Goal: Information Seeking & Learning: Learn about a topic

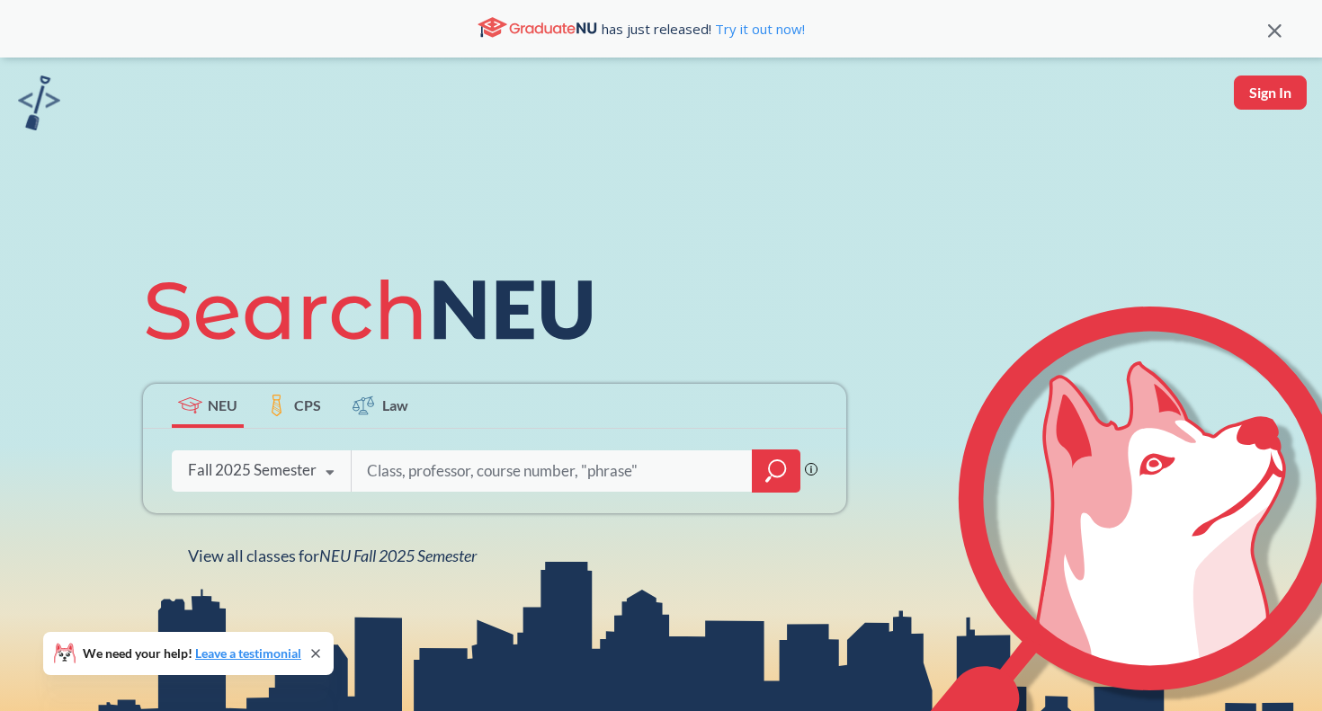
click at [396, 459] on input "search" at bounding box center [552, 471] width 374 height 38
click at [330, 483] on icon at bounding box center [330, 473] width 34 height 50
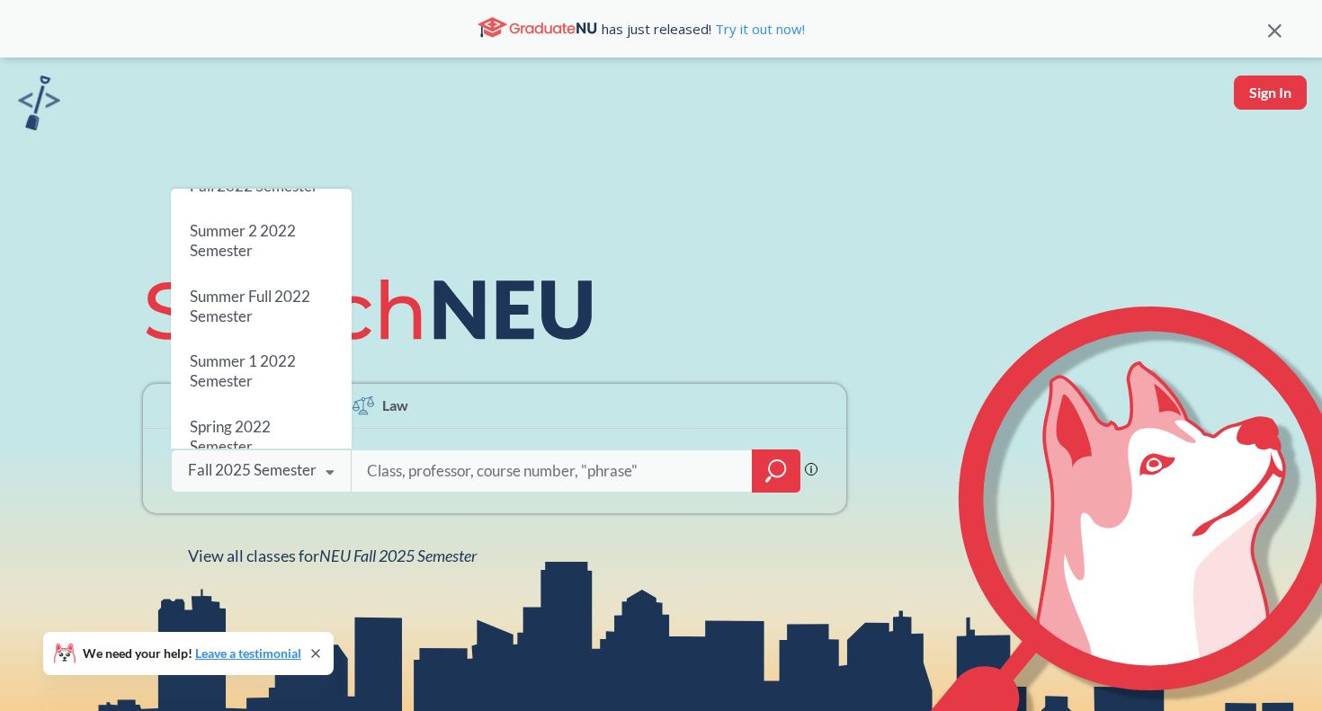
scroll to position [1121, 0]
click at [628, 307] on div "NEU CPS Law Phrase search guarantees the exact search appears in the results. E…" at bounding box center [494, 413] width 725 height 306
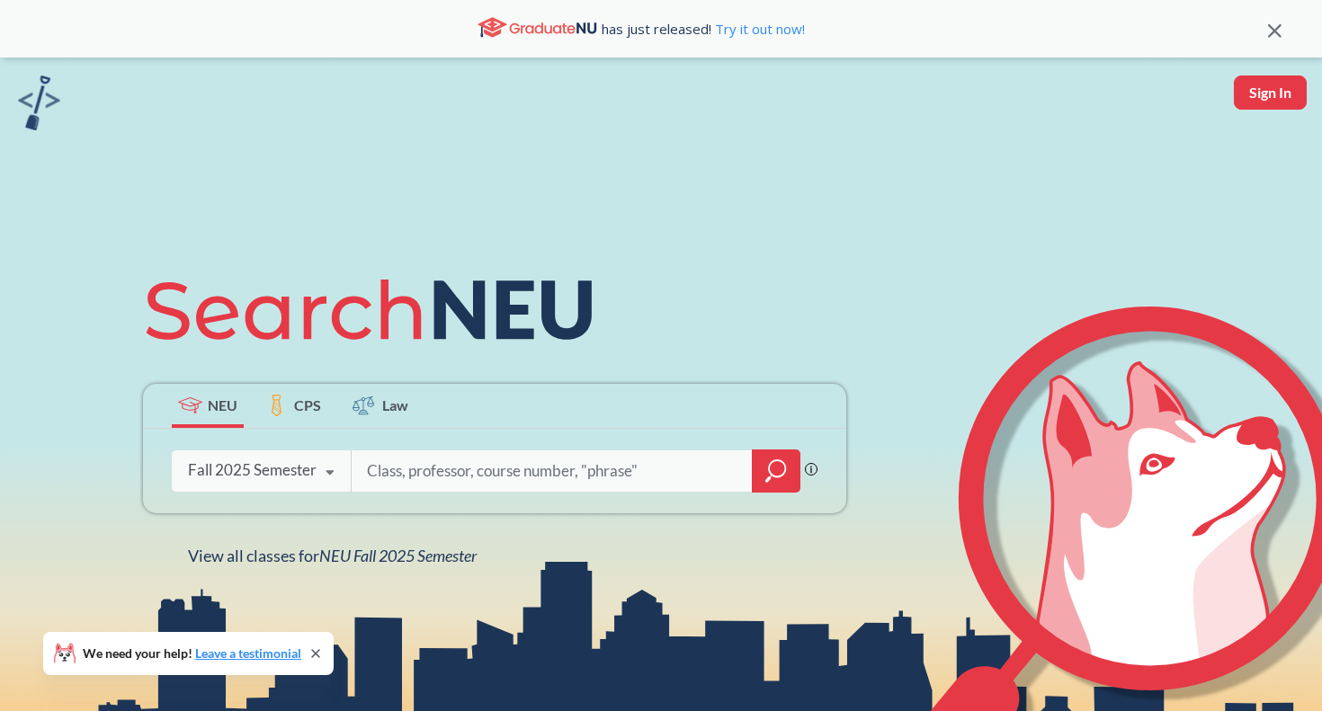
click at [761, 476] on div at bounding box center [776, 471] width 49 height 43
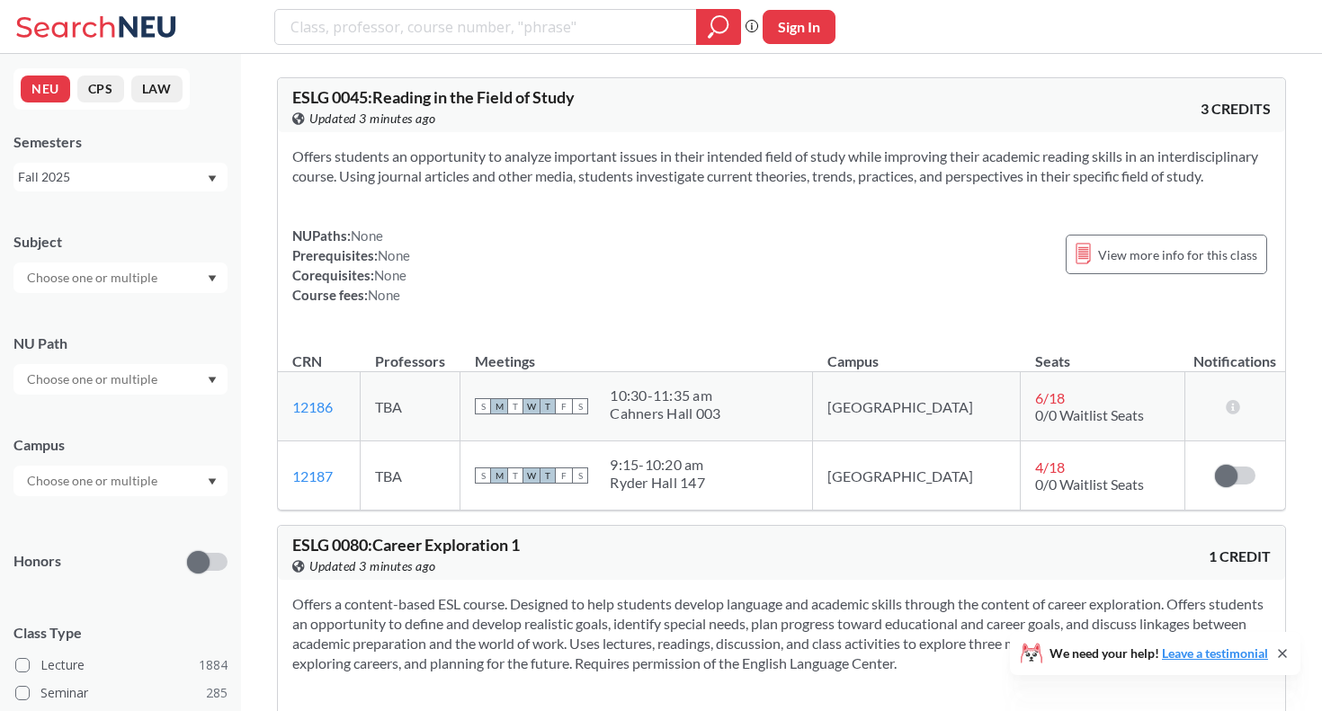
click at [186, 263] on div at bounding box center [120, 278] width 214 height 31
click at [301, 214] on div "Offers students an opportunity to analyze important issues in their intended fi…" at bounding box center [781, 232] width 1007 height 201
click at [133, 487] on input "text" at bounding box center [93, 480] width 151 height 22
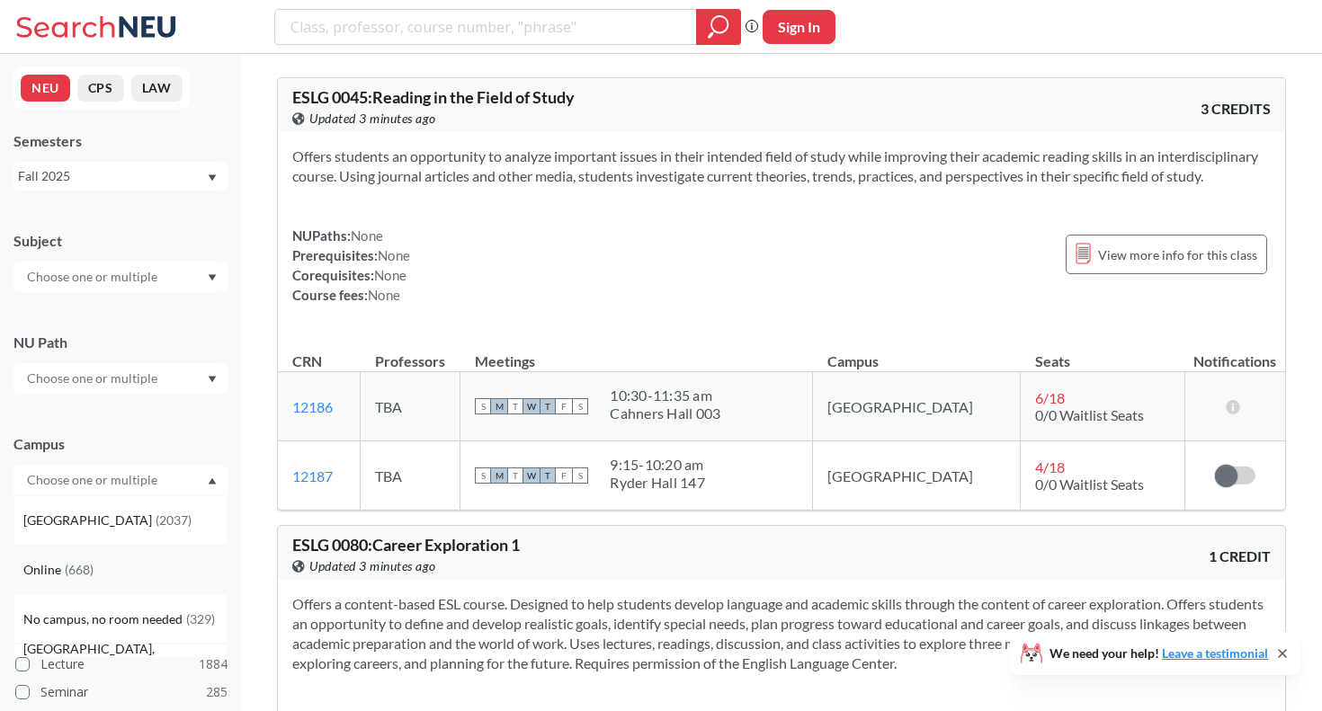
click at [130, 563] on div "Online ( 668 )" at bounding box center [124, 570] width 203 height 20
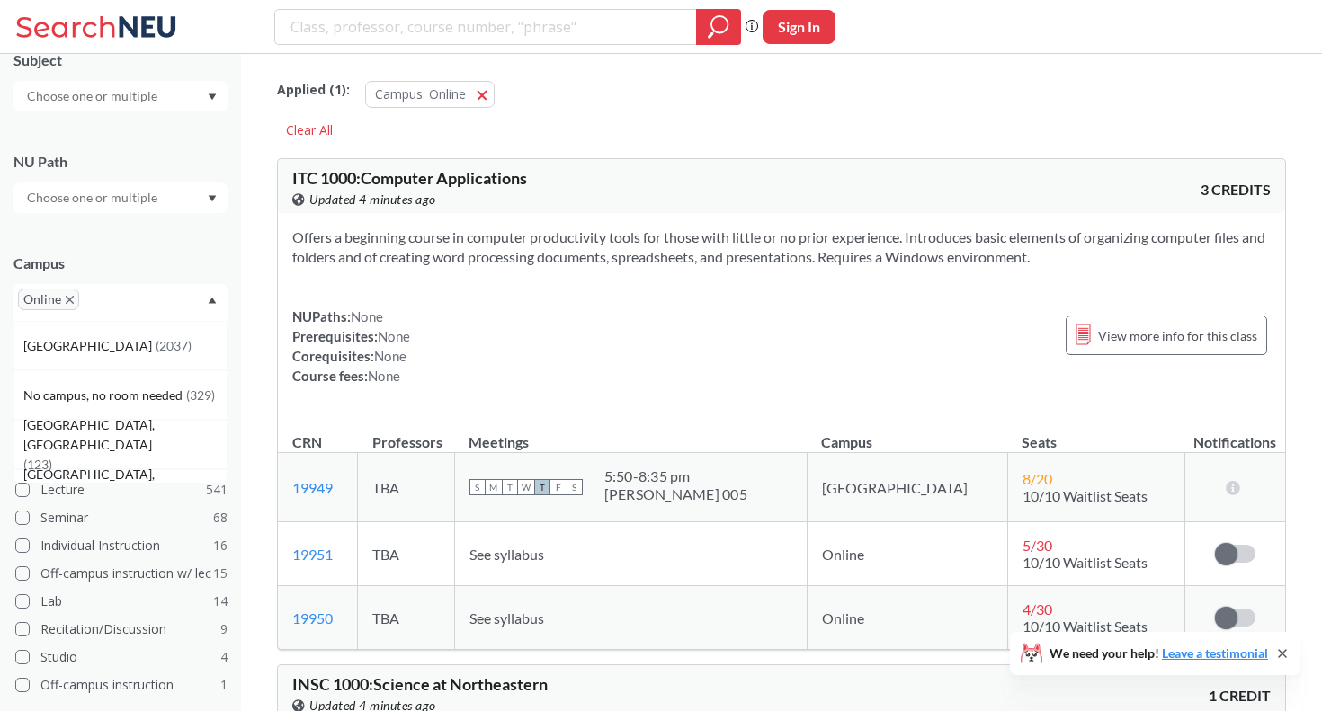
click at [70, 302] on icon "X to remove pill" at bounding box center [70, 300] width 8 height 8
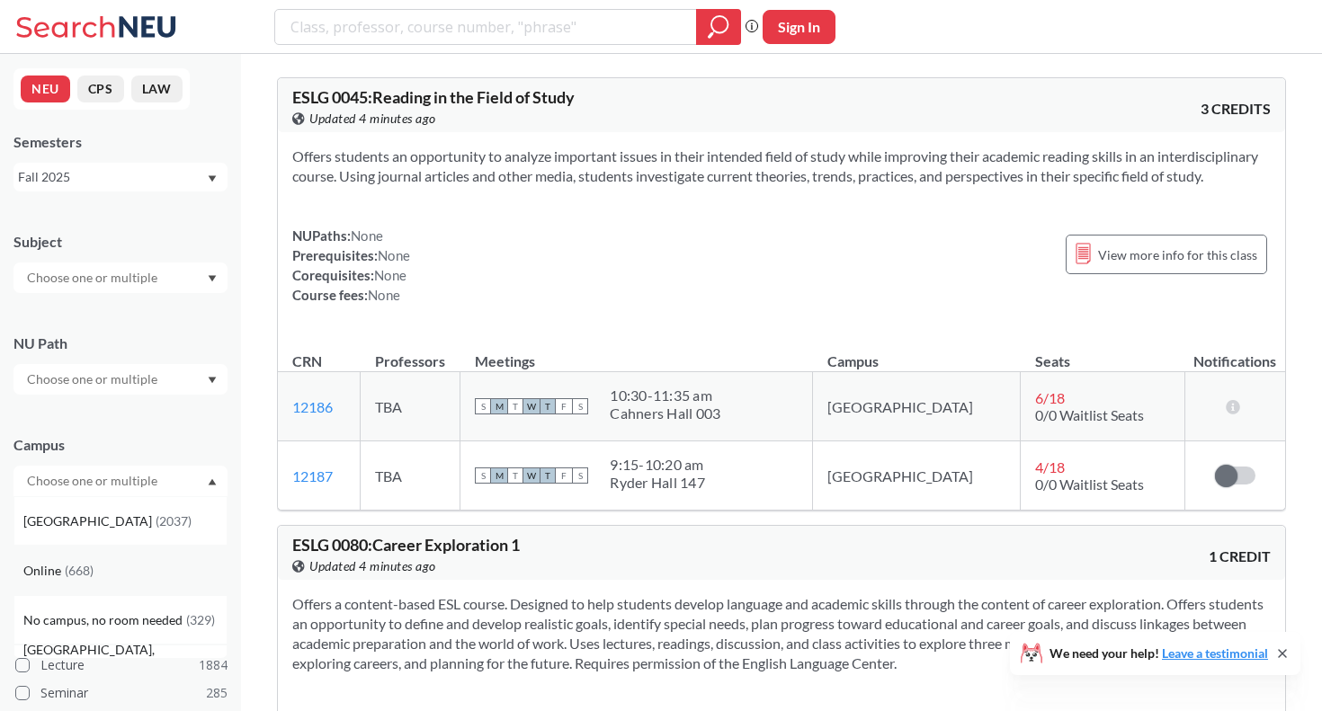
click at [118, 564] on div "Online ( 668 )" at bounding box center [124, 571] width 203 height 20
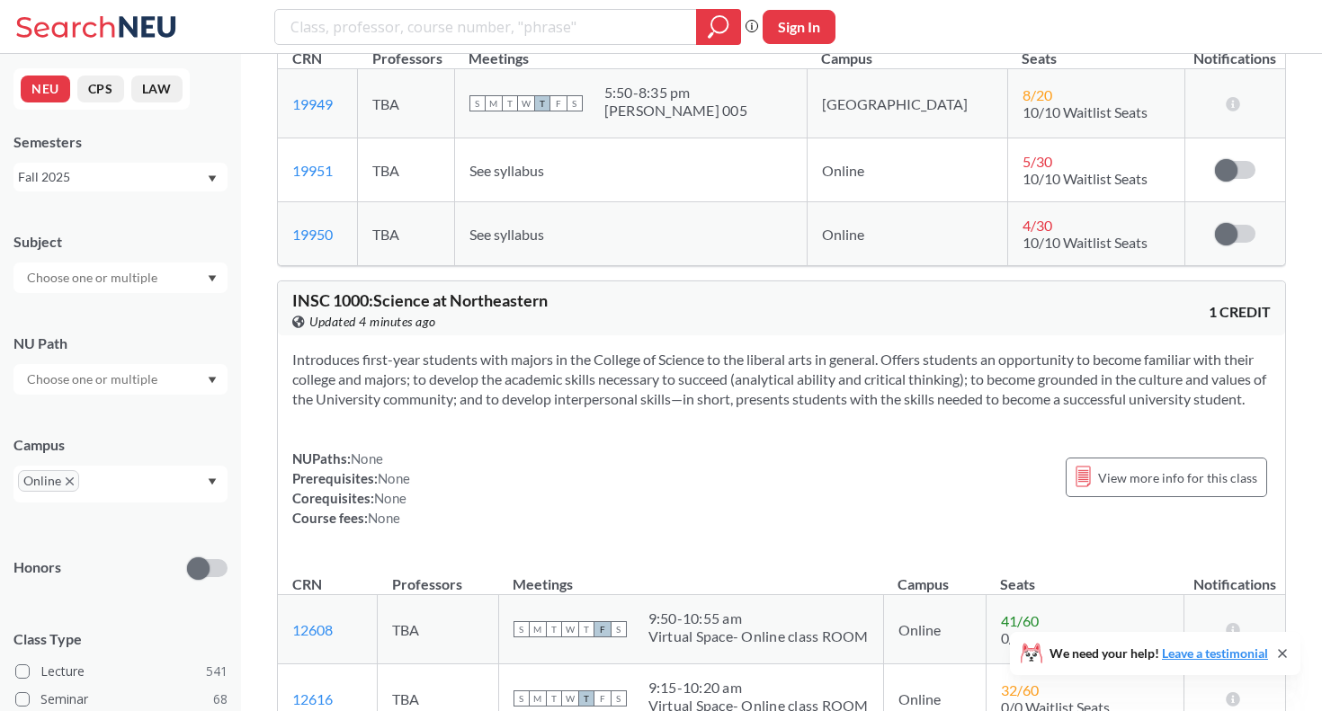
click at [178, 279] on div at bounding box center [120, 278] width 214 height 31
click at [159, 351] on div "ENGW ( 8 )" at bounding box center [124, 344] width 203 height 20
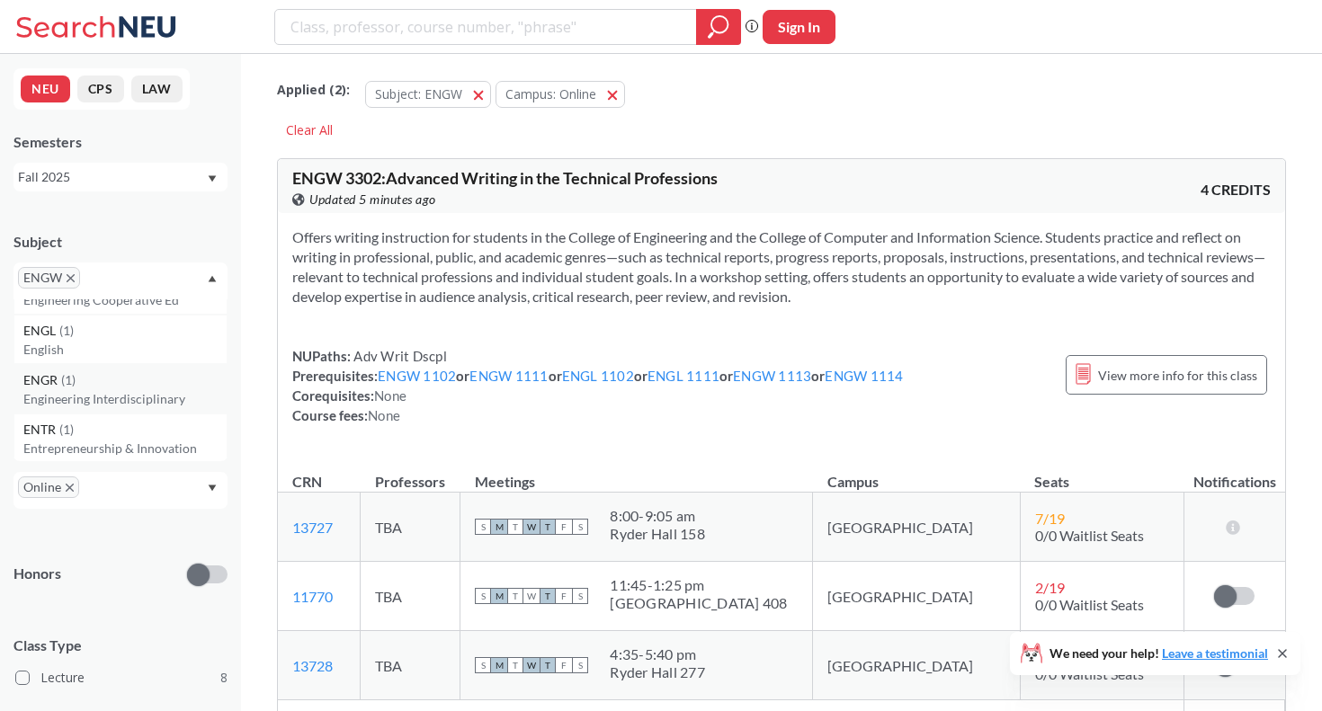
scroll to position [4828, 0]
click at [85, 341] on div "ENGL ( 1 )" at bounding box center [124, 334] width 203 height 20
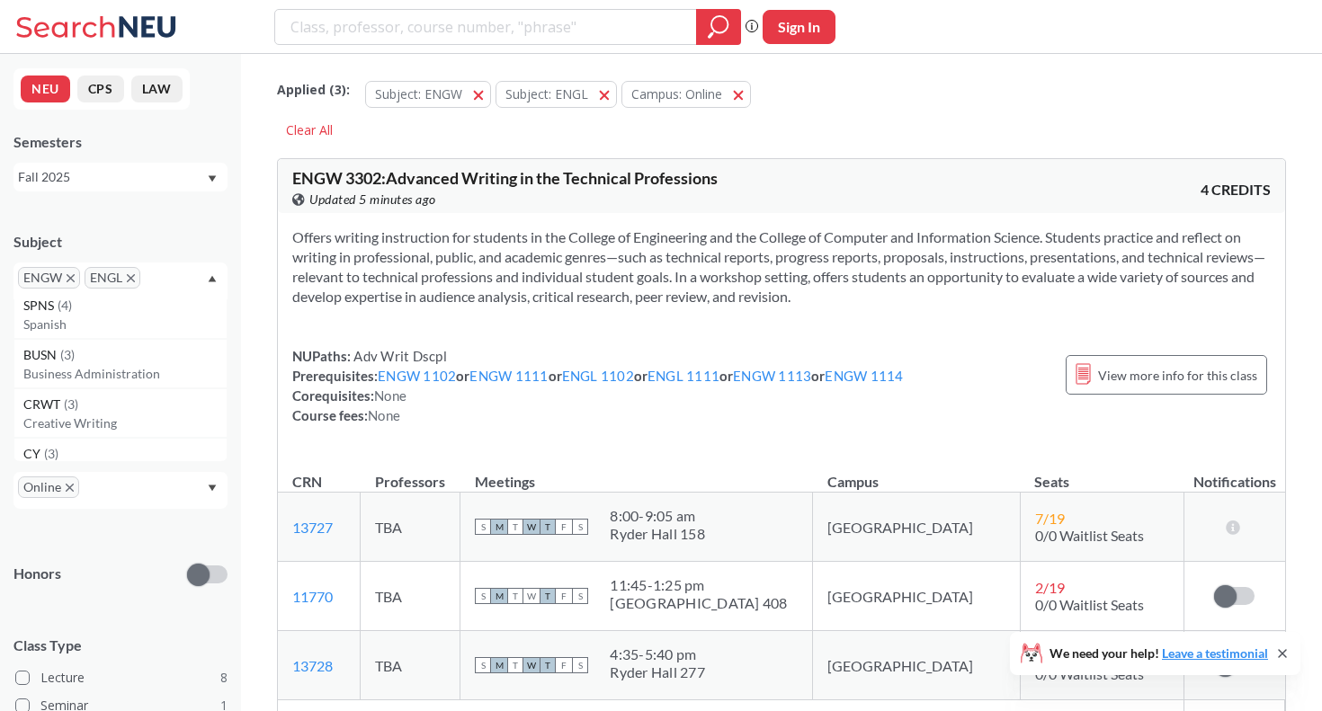
scroll to position [2518, 0]
click at [93, 367] on div "CRWT ( 3 )" at bounding box center [124, 369] width 203 height 20
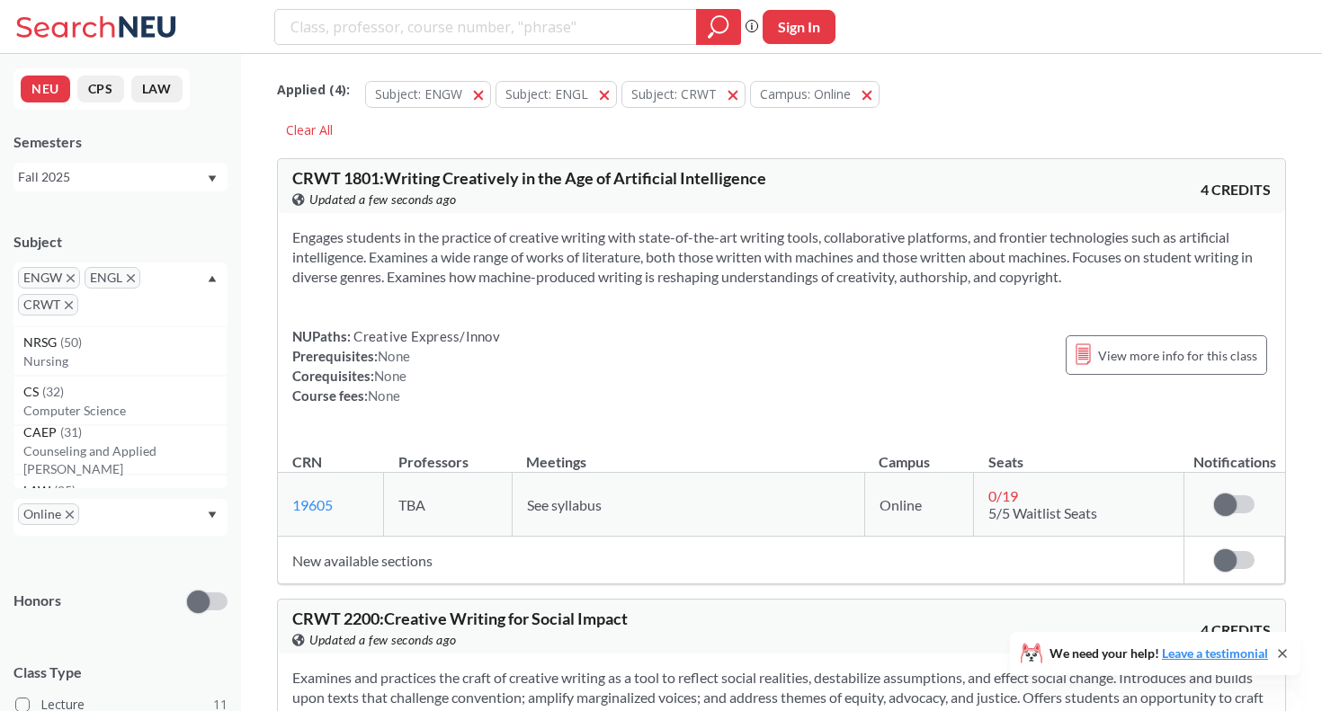
click at [338, 282] on section "Engages students in the practice of creative writing with state-of-the-art writ…" at bounding box center [781, 256] width 978 height 59
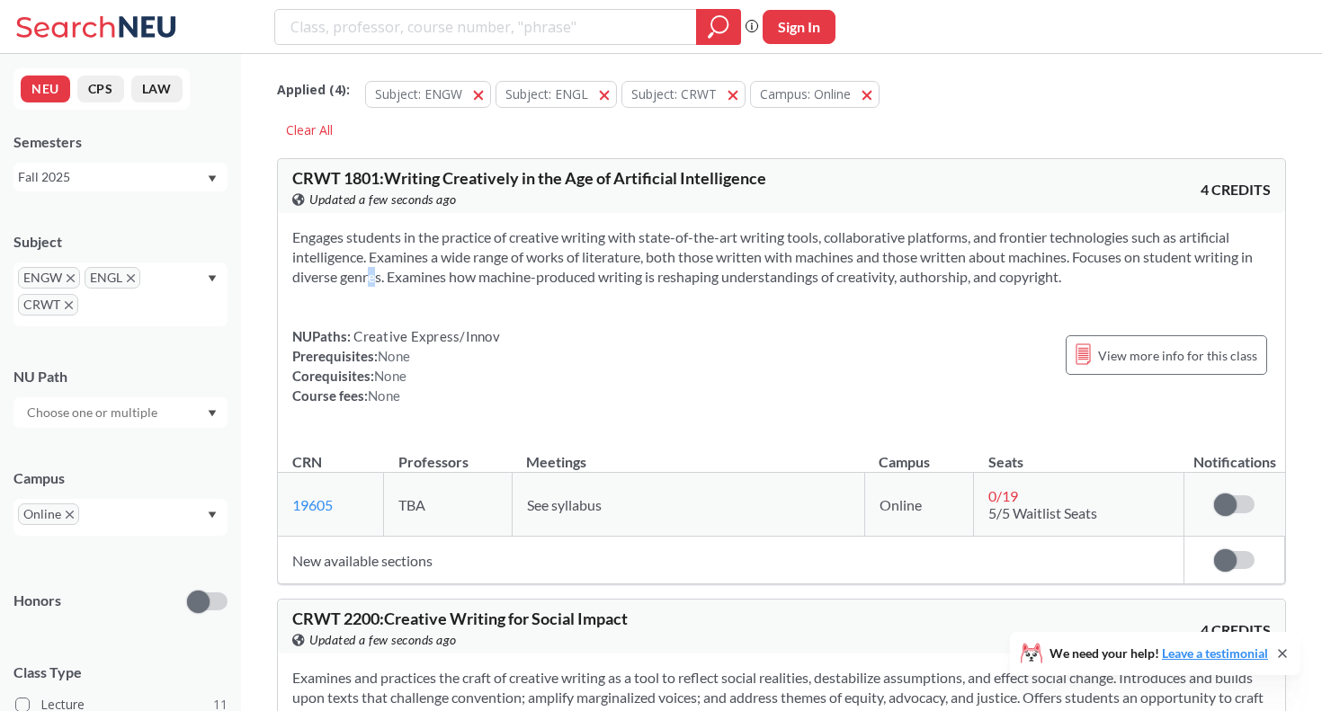
click at [338, 282] on section "Engages students in the practice of creative writing with state-of-the-art writ…" at bounding box center [781, 256] width 978 height 59
click at [358, 304] on div "Engages students in the practice of creative writing with state-of-the-art writ…" at bounding box center [781, 323] width 1007 height 221
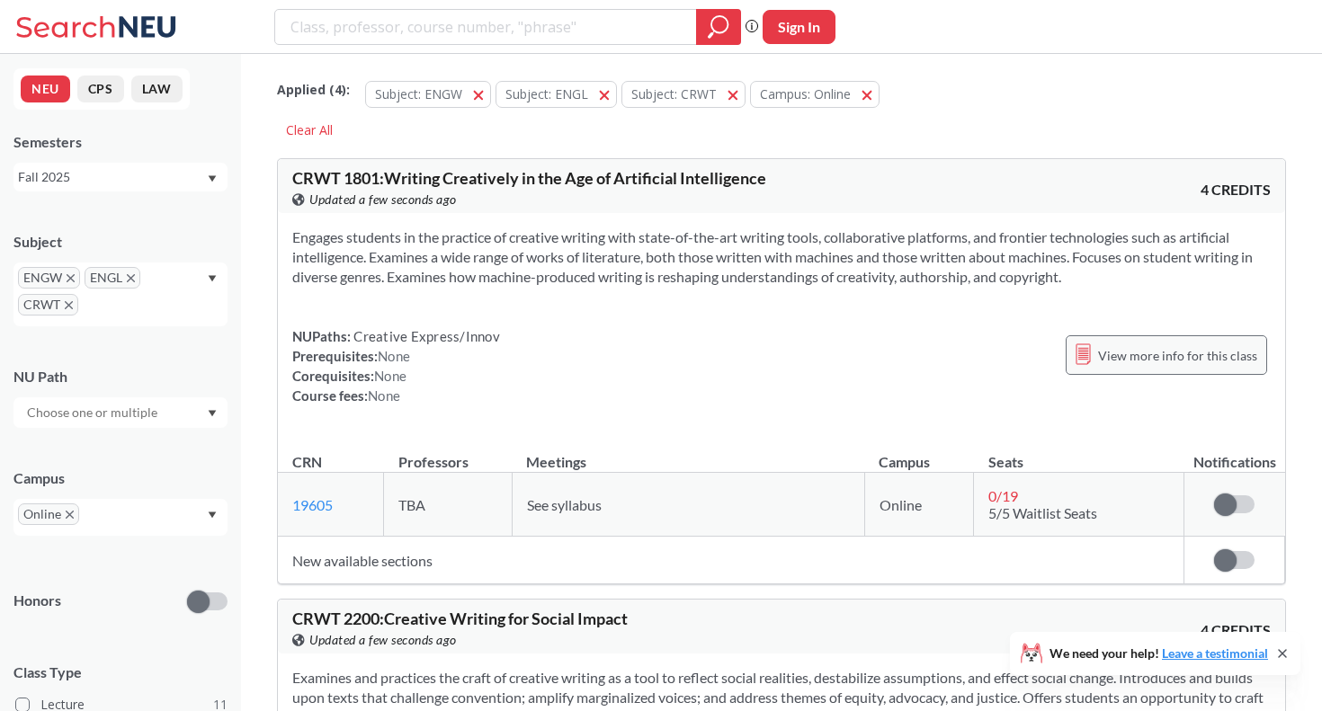
click at [1165, 352] on span "View more info for this class" at bounding box center [1177, 355] width 159 height 22
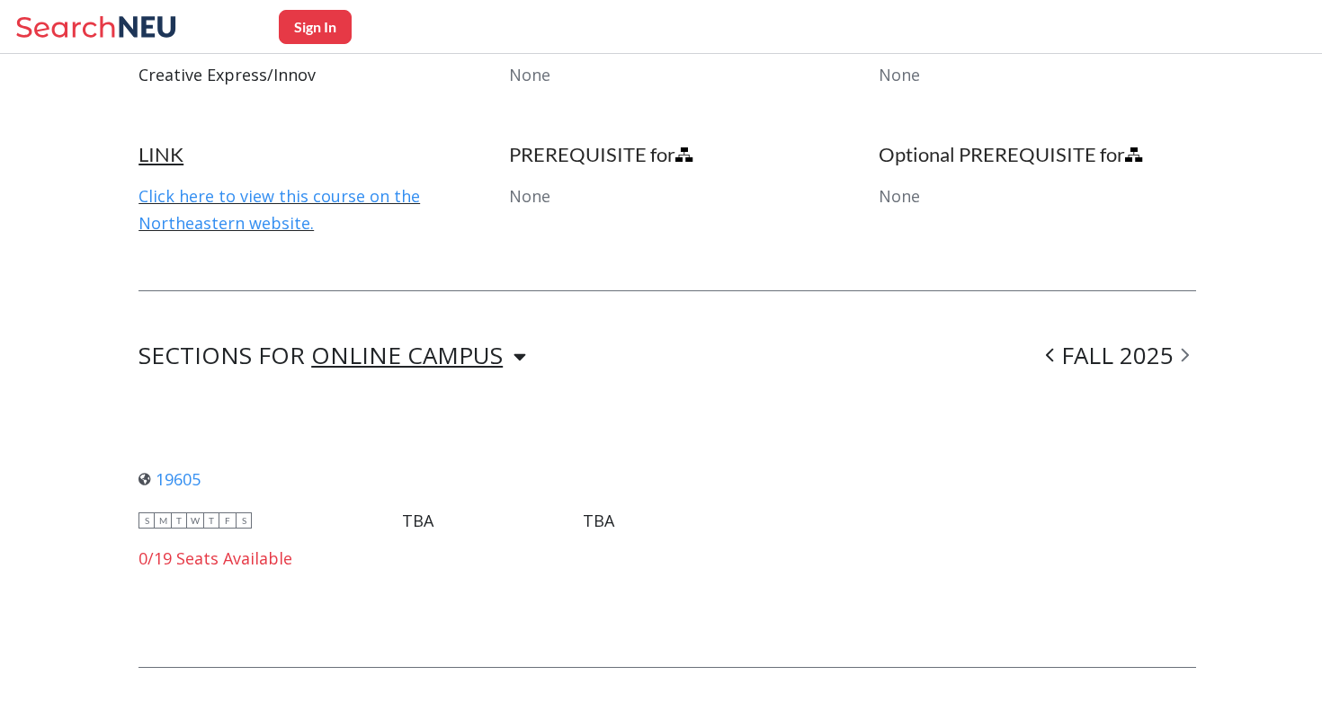
scroll to position [1037, 0]
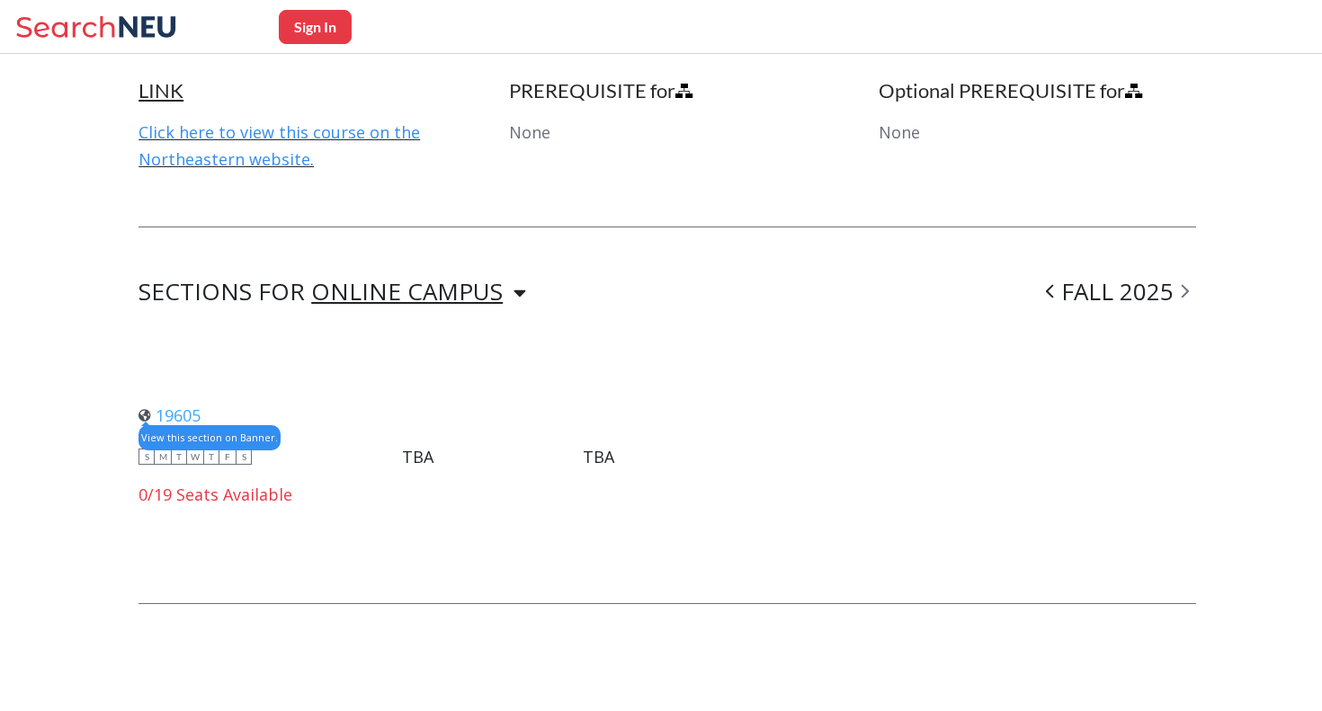
click at [187, 406] on link "19605" at bounding box center [169, 416] width 62 height 22
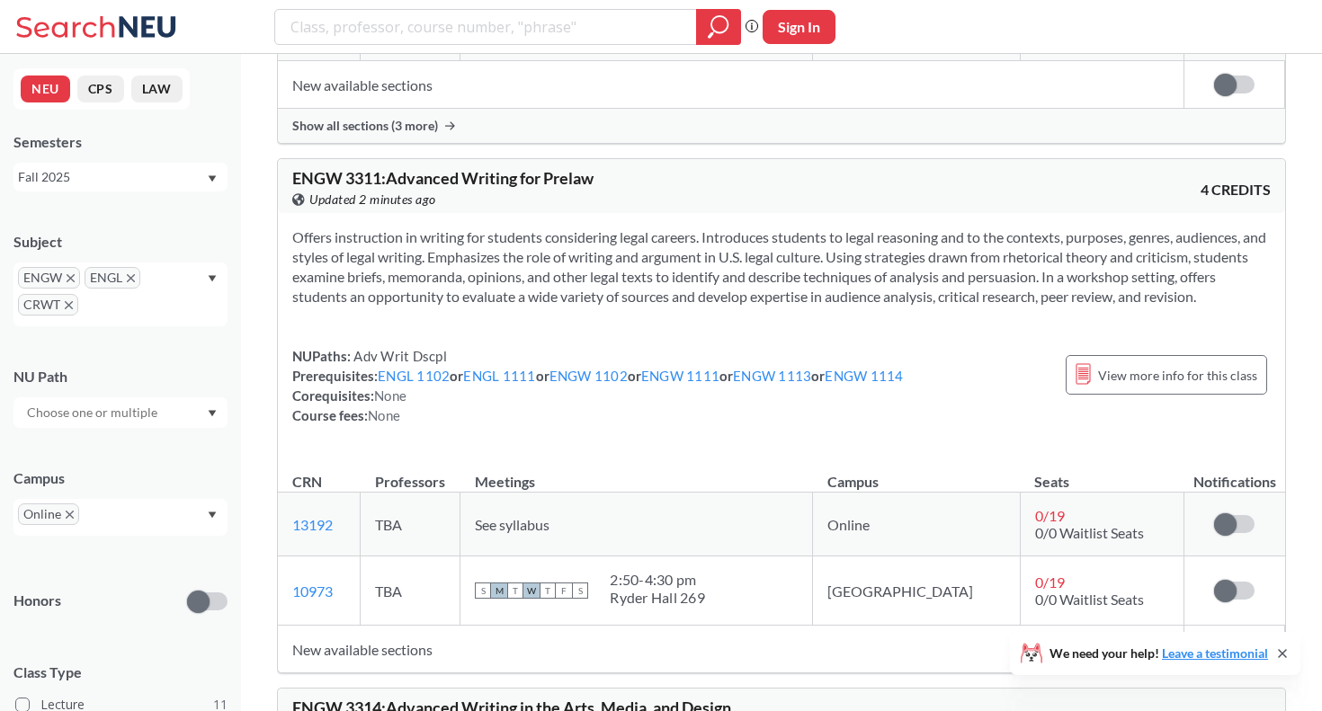
scroll to position [4065, 0]
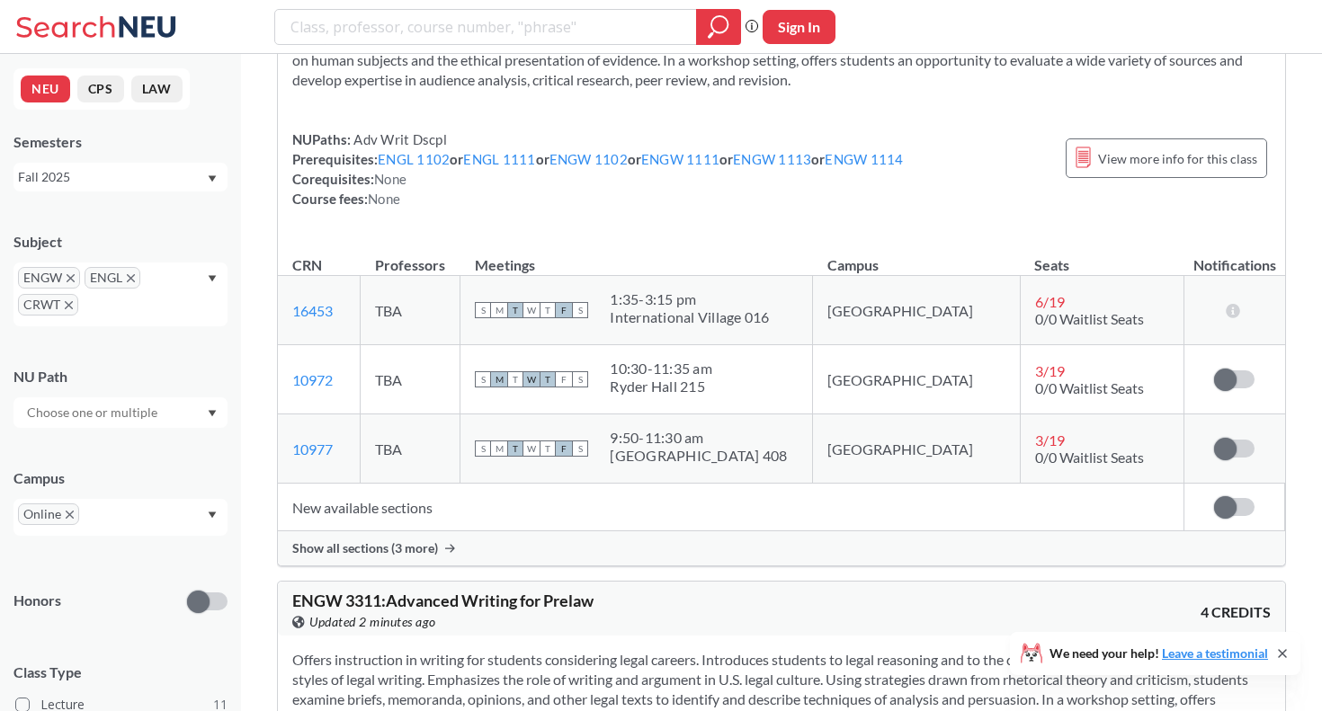
click at [72, 281] on icon "X to remove pill" at bounding box center [71, 278] width 8 height 8
